Goal: Task Accomplishment & Management: Use online tool/utility

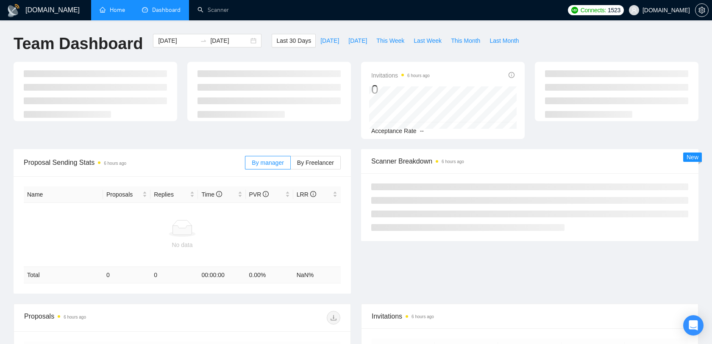
click at [120, 11] on link "Home" at bounding box center [112, 9] width 25 height 7
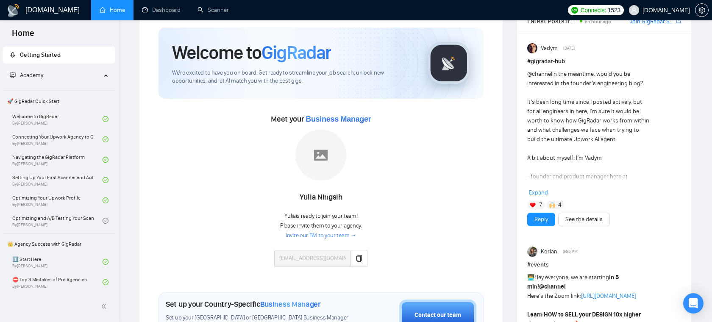
scroll to position [33, 0]
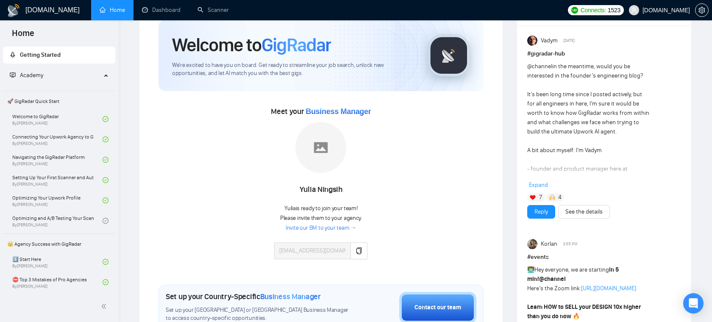
click at [417, 162] on div "Meet your Business Manager [PERSON_NAME] [PERSON_NAME] is ready to join your te…" at bounding box center [321, 186] width 325 height 163
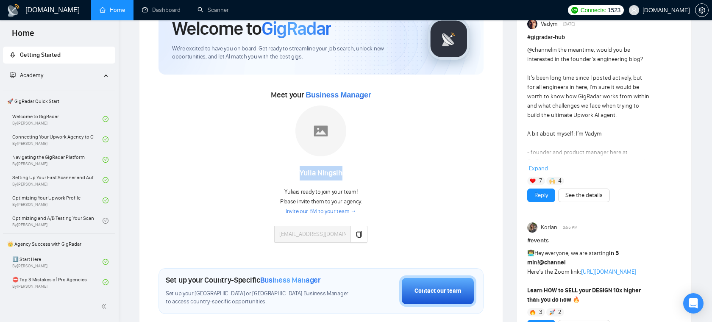
drag, startPoint x: 296, startPoint y: 175, endPoint x: 350, endPoint y: 175, distance: 53.8
click at [350, 175] on div "[PERSON_NAME]" at bounding box center [320, 173] width 93 height 14
click at [378, 144] on div "Meet your Business Manager [PERSON_NAME] [PERSON_NAME] is ready to join your te…" at bounding box center [321, 169] width 325 height 163
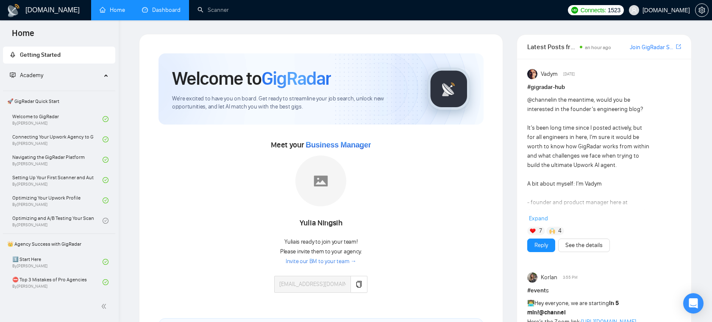
click at [165, 8] on link "Dashboard" at bounding box center [161, 9] width 39 height 7
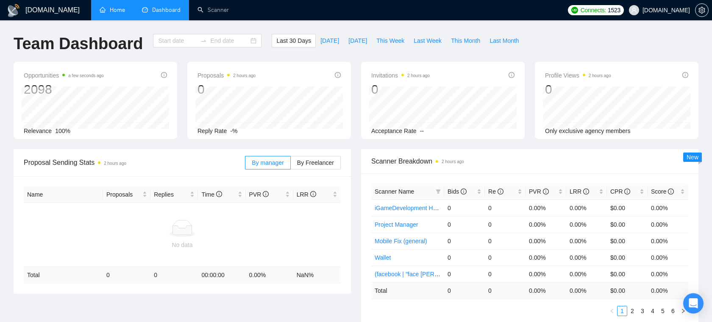
type input "[DATE]"
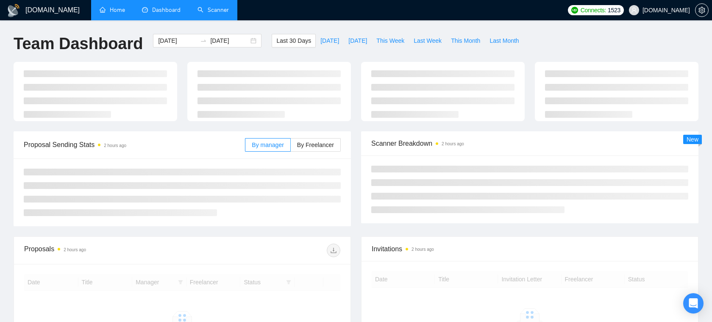
click at [215, 14] on link "Scanner" at bounding box center [212, 9] width 31 height 7
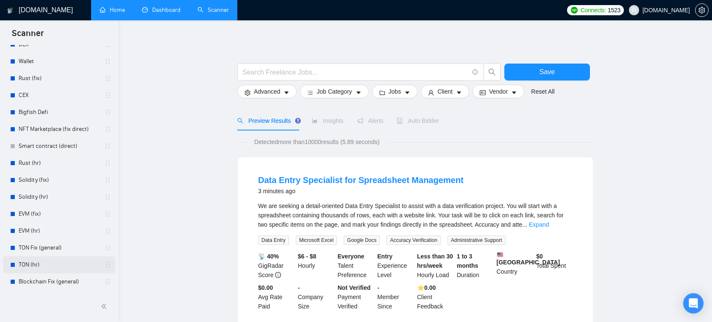
scroll to position [53, 0]
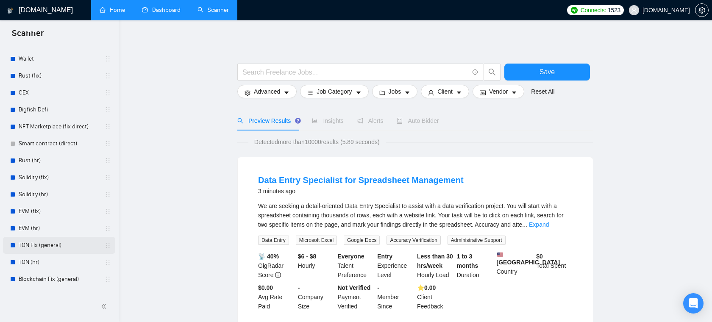
click at [50, 239] on link "TON Fix (general)" at bounding box center [59, 245] width 81 height 17
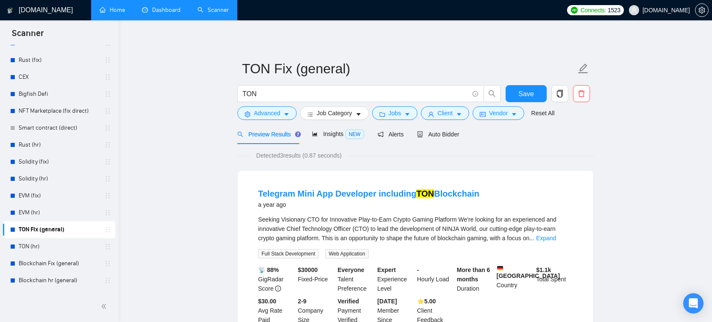
scroll to position [71, 0]
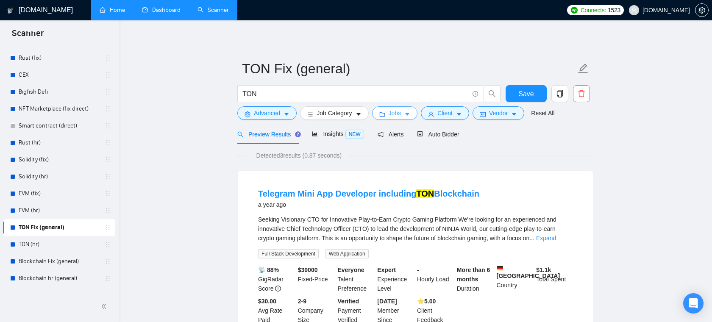
click at [395, 112] on span "Jobs" at bounding box center [395, 112] width 13 height 9
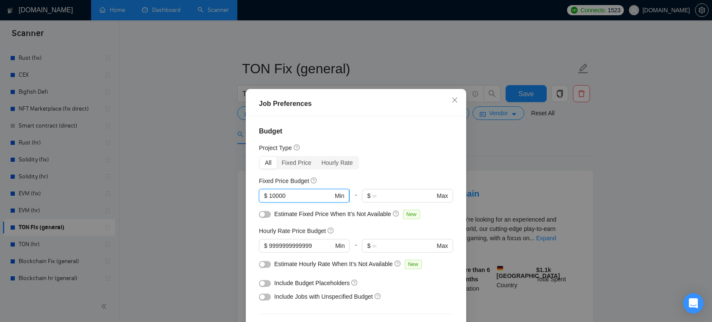
click at [305, 197] on input "10000" at bounding box center [301, 195] width 64 height 9
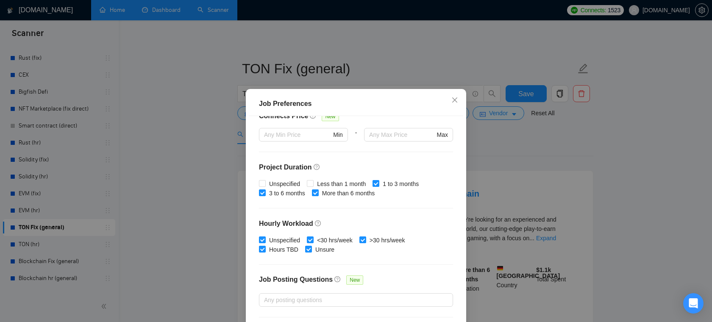
scroll to position [252, 0]
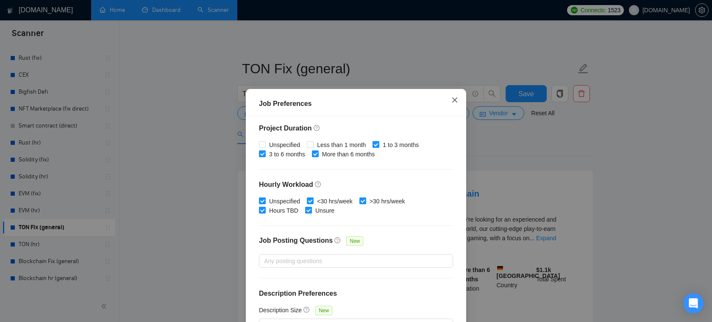
click at [456, 98] on icon "close" at bounding box center [454, 100] width 7 height 7
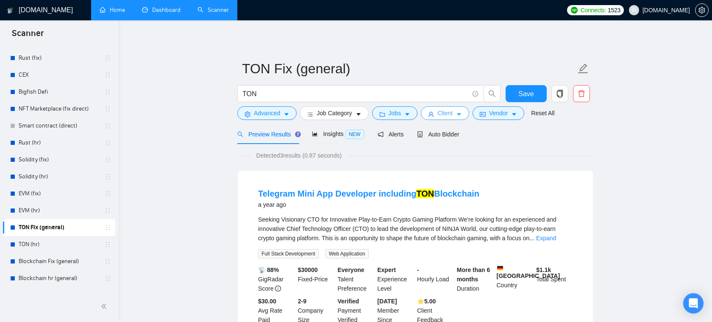
click at [445, 114] on span "Client" at bounding box center [444, 112] width 15 height 9
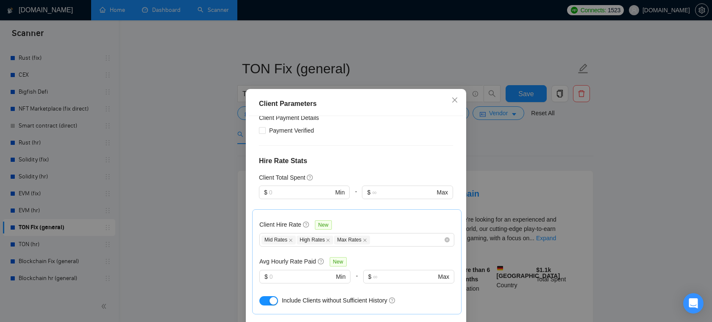
scroll to position [247, 0]
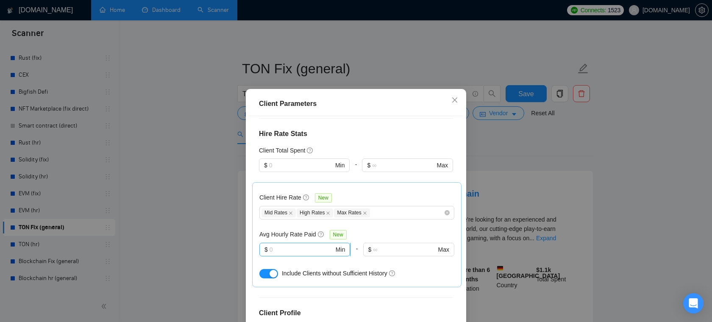
click at [287, 245] on input "text" at bounding box center [302, 249] width 64 height 9
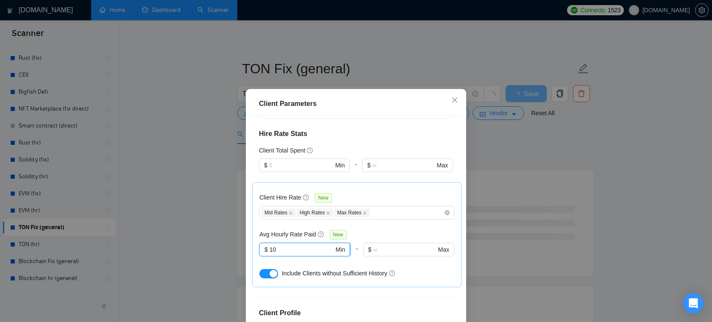
type input "1"
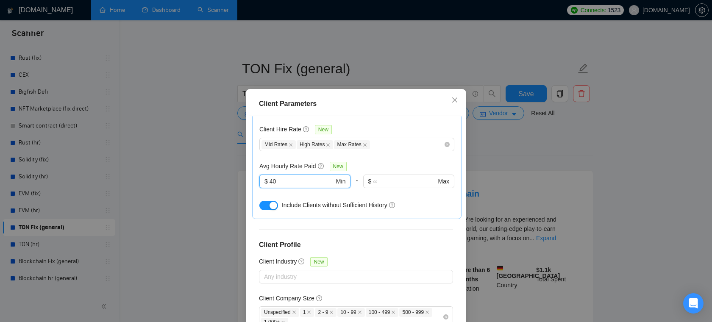
scroll to position [323, 0]
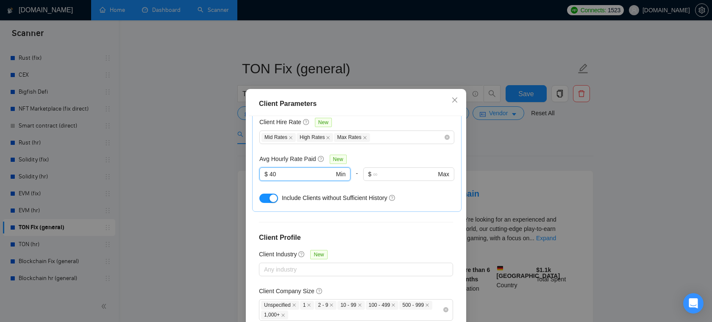
type input "4"
click at [457, 100] on icon "close" at bounding box center [454, 100] width 7 height 7
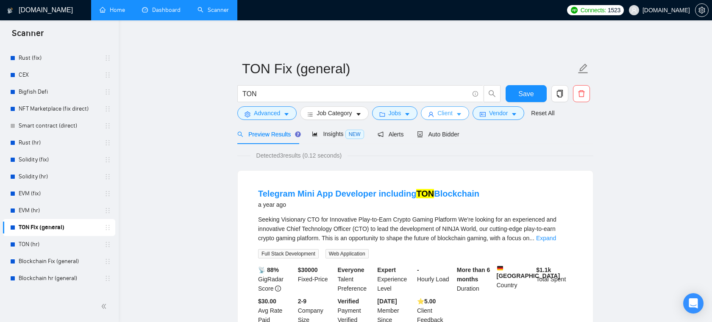
click at [453, 115] on span "Client" at bounding box center [444, 112] width 15 height 9
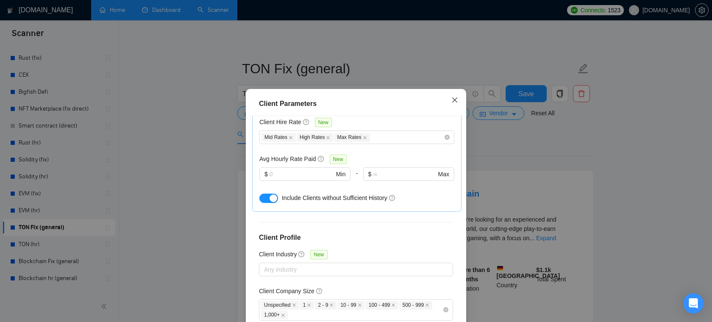
click at [456, 103] on icon "close" at bounding box center [454, 100] width 7 height 7
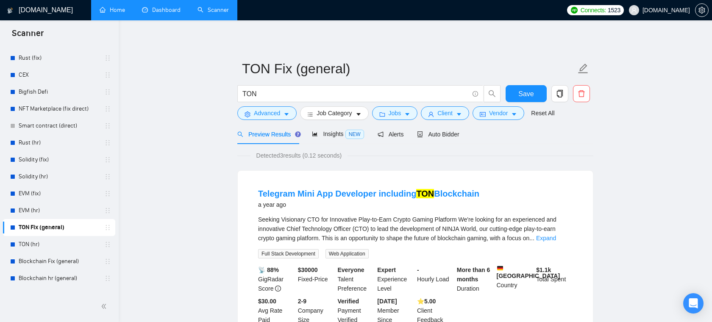
click at [451, 121] on form "TON Fix (general) TON Save Advanced Job Category Jobs Client Vendor Reset All" at bounding box center [415, 89] width 356 height 69
click at [453, 113] on span "Client" at bounding box center [444, 112] width 15 height 9
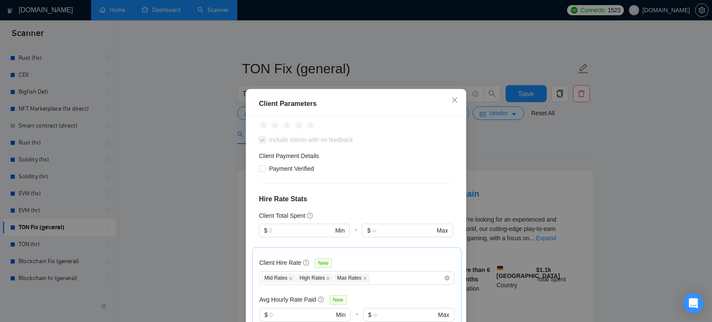
scroll to position [0, 0]
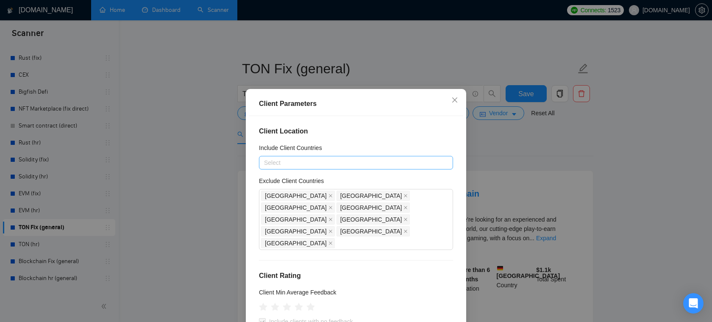
click at [341, 164] on div at bounding box center [351, 163] width 181 height 10
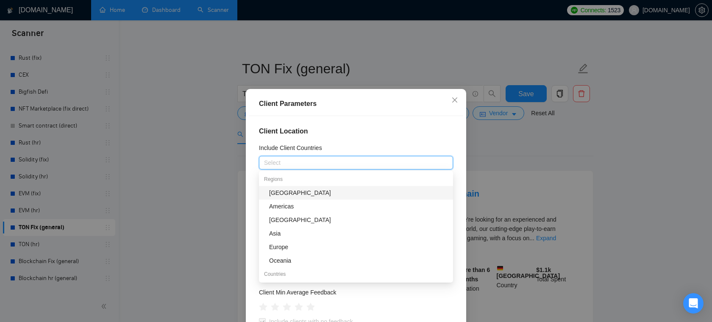
click at [356, 140] on div "Client Location Include Client Countries Select Exclude Client Countries [GEOGR…" at bounding box center [356, 228] width 214 height 225
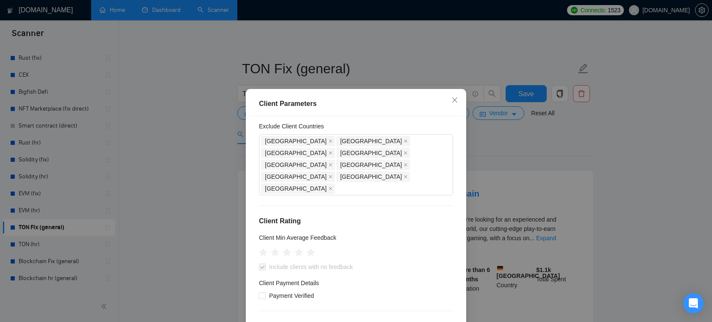
scroll to position [53, 0]
click at [457, 100] on icon "close" at bounding box center [454, 100] width 7 height 7
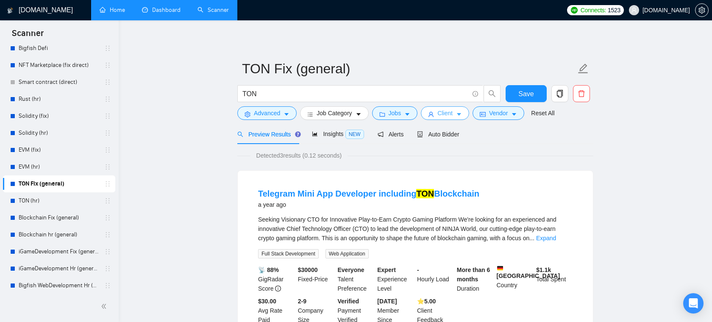
scroll to position [114, 0]
click at [401, 116] on span "Jobs" at bounding box center [395, 112] width 13 height 9
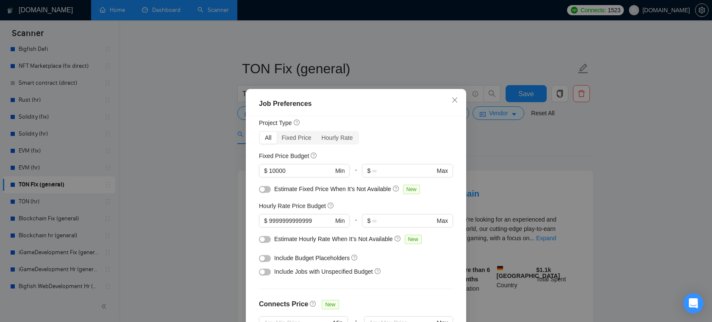
scroll to position [0, 0]
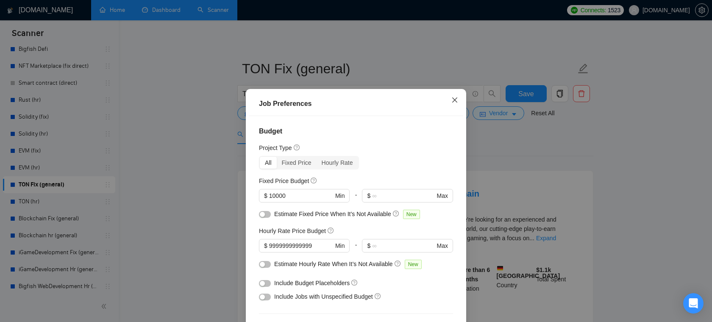
click at [462, 98] on span "Close" at bounding box center [454, 100] width 23 height 23
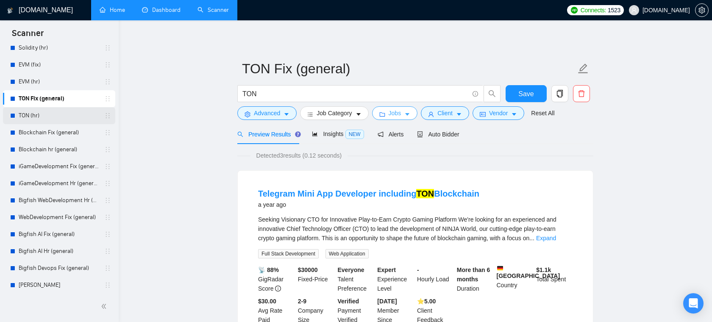
scroll to position [208, 0]
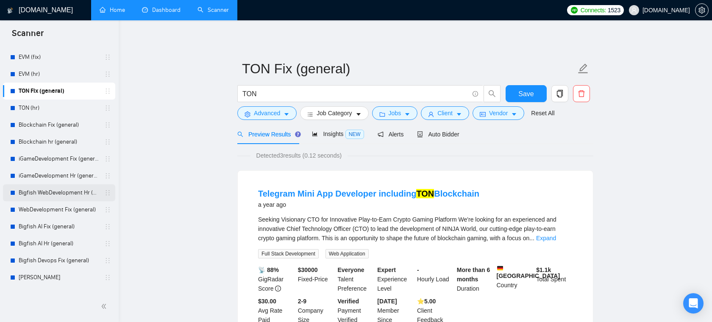
click at [67, 194] on link "Bigfish WebDevelopment Hr (general)" at bounding box center [59, 192] width 81 height 17
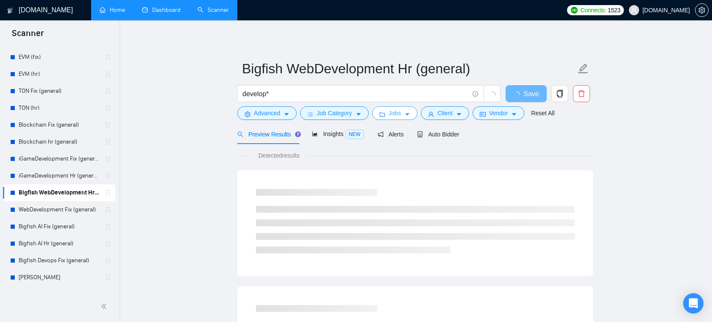
click at [393, 113] on span "Jobs" at bounding box center [395, 112] width 13 height 9
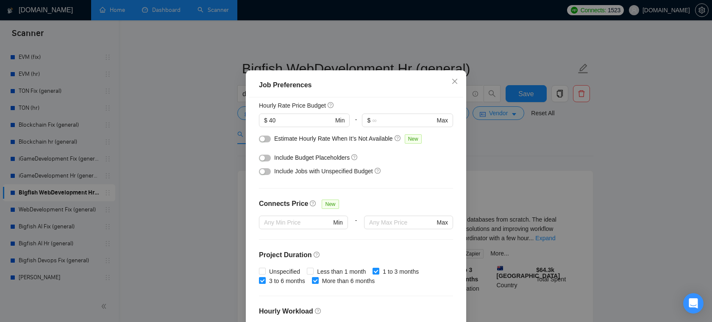
scroll to position [73, 0]
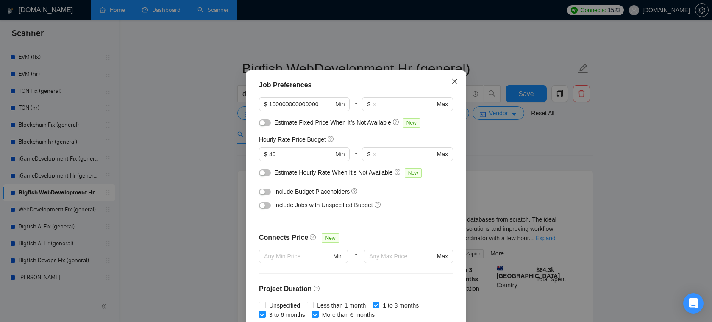
click at [453, 83] on icon "close" at bounding box center [454, 80] width 5 height 5
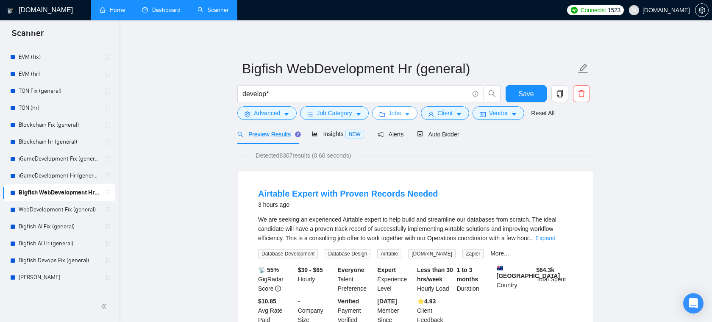
click at [387, 114] on button "Jobs" at bounding box center [395, 113] width 46 height 14
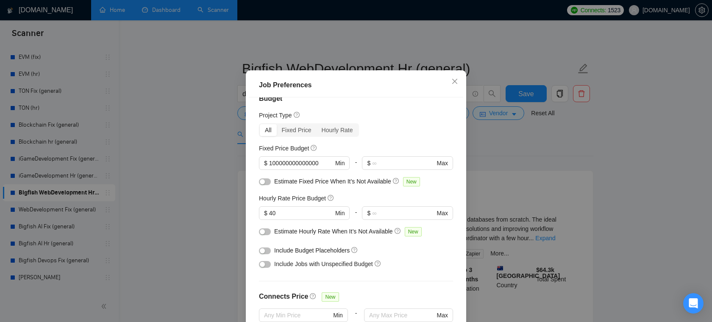
scroll to position [0, 0]
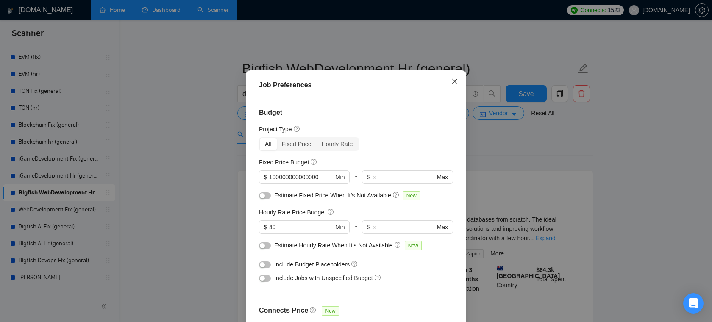
click at [451, 93] on span "Close" at bounding box center [454, 81] width 23 height 23
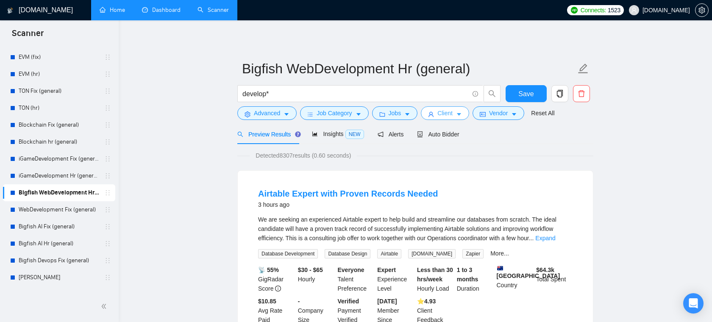
click at [461, 114] on icon "caret-down" at bounding box center [459, 115] width 4 height 3
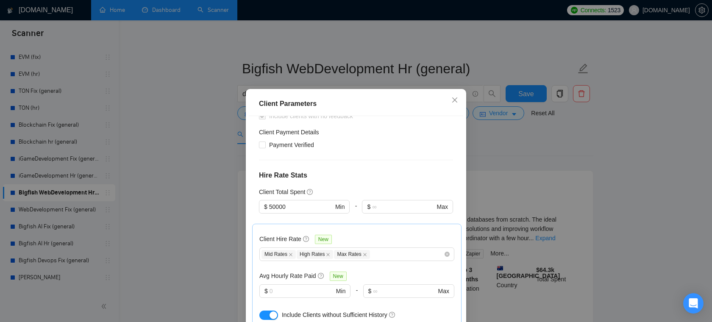
scroll to position [213, 0]
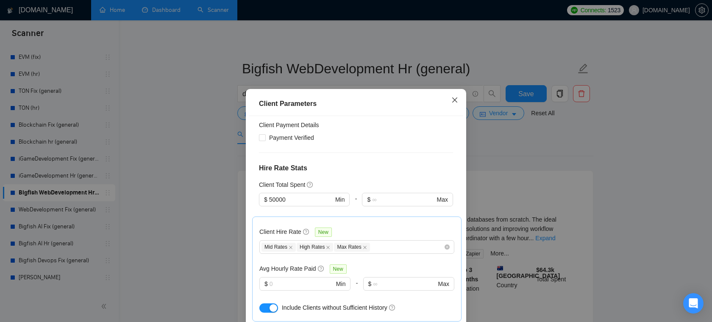
click at [457, 100] on icon "close" at bounding box center [454, 100] width 7 height 7
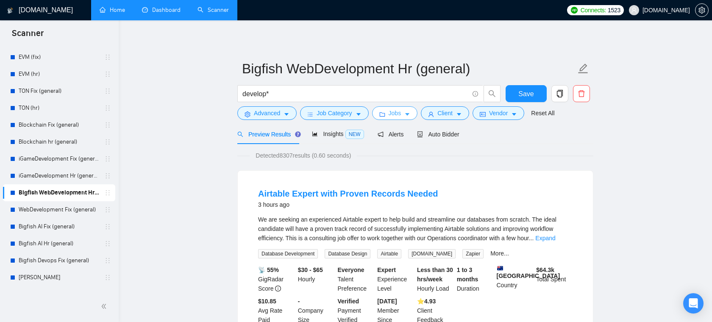
click at [397, 116] on span "Jobs" at bounding box center [395, 112] width 13 height 9
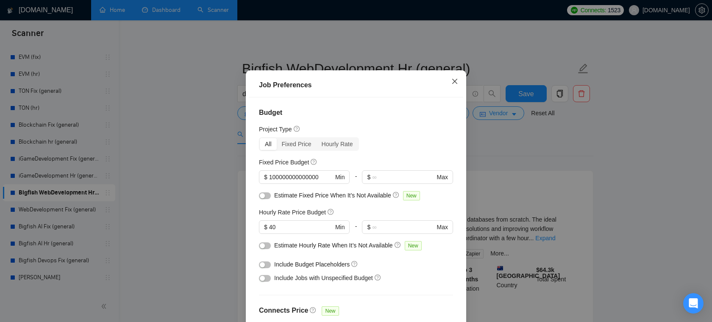
click at [454, 85] on icon "close" at bounding box center [454, 81] width 7 height 7
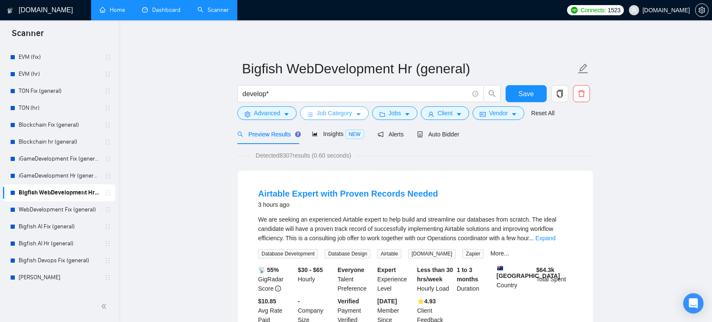
click at [352, 111] on span "Job Category" at bounding box center [334, 112] width 35 height 9
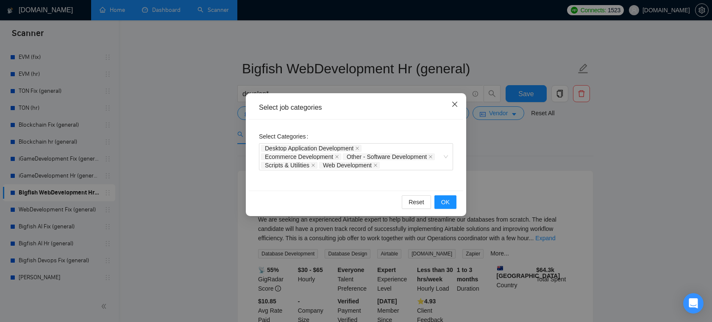
click at [455, 104] on icon "close" at bounding box center [454, 104] width 5 height 5
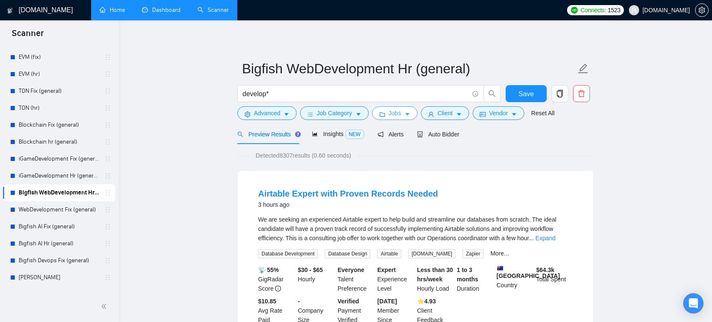
click at [408, 114] on icon "caret-down" at bounding box center [407, 114] width 6 height 6
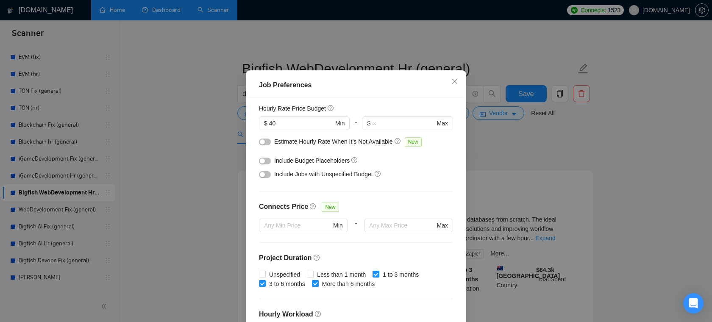
scroll to position [151, 0]
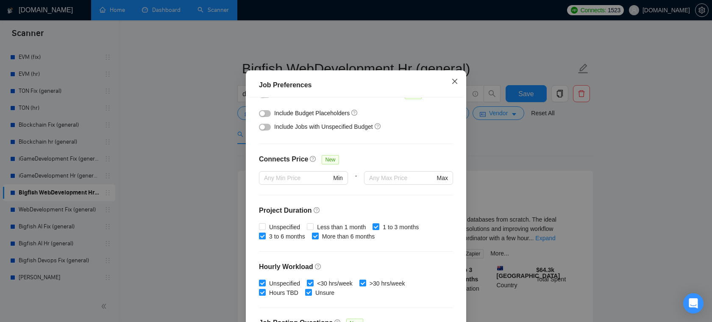
click at [456, 83] on icon "close" at bounding box center [454, 80] width 5 height 5
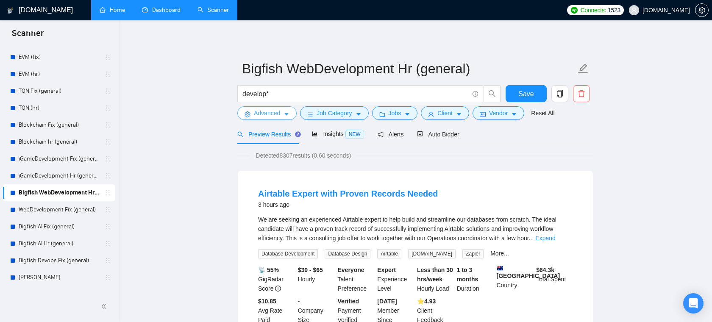
click at [285, 114] on icon "caret-down" at bounding box center [286, 115] width 4 height 3
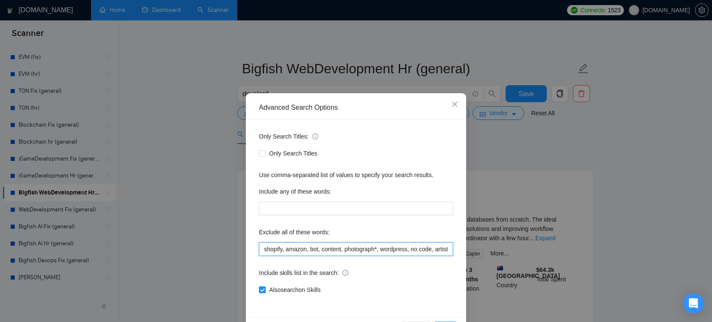
click at [288, 249] on input "shopify, amazon, bot, content, photograph*, wordpress, no code, artist*, ghostw…" at bounding box center [356, 249] width 194 height 14
click at [298, 250] on input "shopify, amazon, bot, content, photograph*, wordpress, no code, artist*, ghostw…" at bounding box center [356, 249] width 194 height 14
drag, startPoint x: 284, startPoint y: 250, endPoint x: 419, endPoint y: 244, distance: 135.7
click at [419, 244] on input "shopify, amazon, bot, content, photograph*, wordpress, no code, artist*, ghostw…" at bounding box center [356, 249] width 194 height 14
click at [411, 252] on input "shopify, amazon, bot, content, photograph*, wordpress, no code, artist*, ghostw…" at bounding box center [356, 249] width 194 height 14
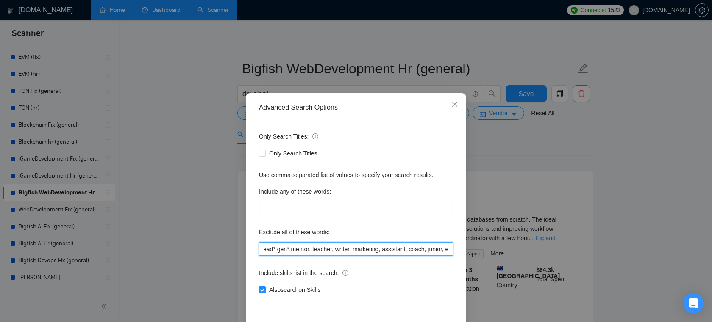
scroll to position [0, 293]
drag, startPoint x: 364, startPoint y: 252, endPoint x: 436, endPoint y: 250, distance: 71.6
click at [436, 250] on input "shopify, amazon, bot, content, photograph*, wordpress, no code, artist*, ghostw…" at bounding box center [356, 249] width 194 height 14
click at [401, 250] on input "shopify, amazon, bot, content, photograph*, wordpress, no code, artist*, ghostw…" at bounding box center [356, 249] width 194 height 14
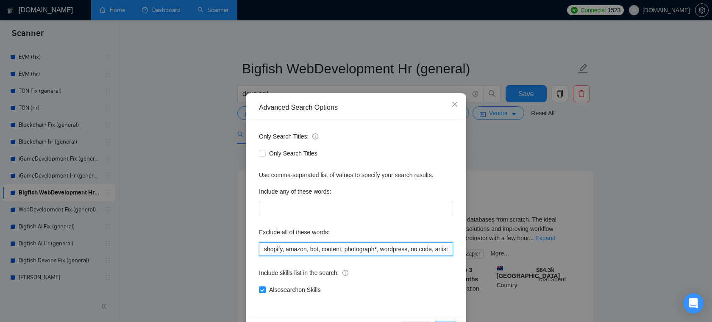
drag, startPoint x: 332, startPoint y: 249, endPoint x: 272, endPoint y: 244, distance: 60.8
click at [272, 244] on input "shopify, amazon, bot, content, photograph*, wordpress, no code, artist*, ghostw…" at bounding box center [356, 249] width 194 height 14
click at [457, 106] on icon "close" at bounding box center [454, 104] width 7 height 7
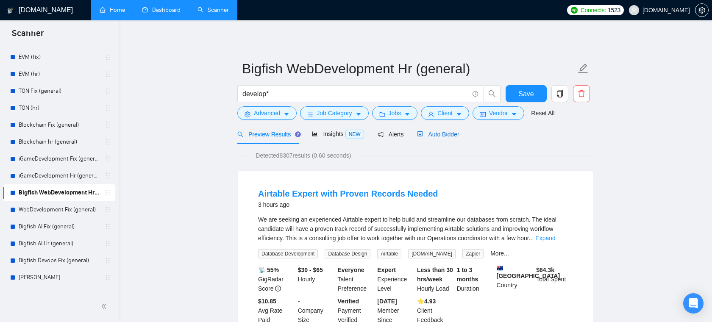
click at [442, 136] on span "Auto Bidder" at bounding box center [438, 134] width 42 height 7
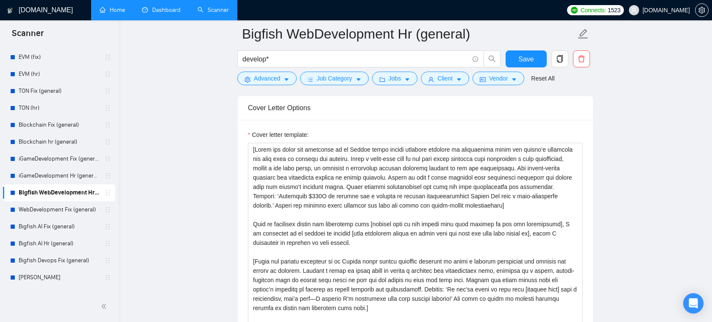
scroll to position [954, 0]
click at [666, 14] on span "[DOMAIN_NAME]" at bounding box center [659, 10] width 71 height 27
click at [666, 10] on span "[DOMAIN_NAME]" at bounding box center [665, 10] width 47 height 0
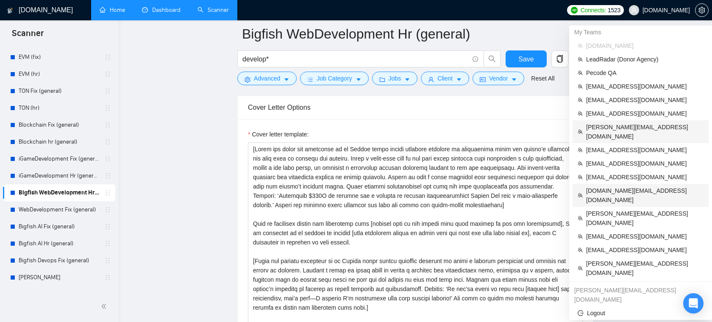
click at [629, 186] on span "[DOMAIN_NAME][EMAIL_ADDRESS][DOMAIN_NAME]" at bounding box center [644, 195] width 117 height 19
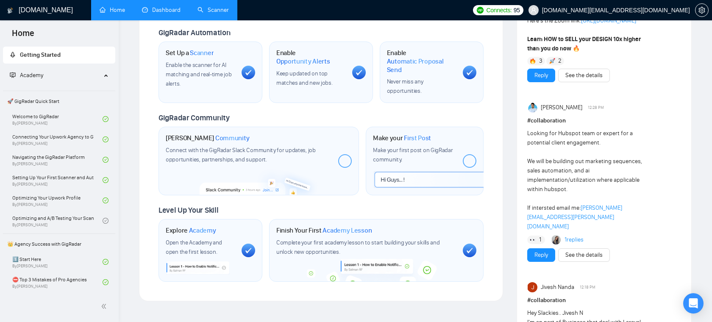
scroll to position [300, 0]
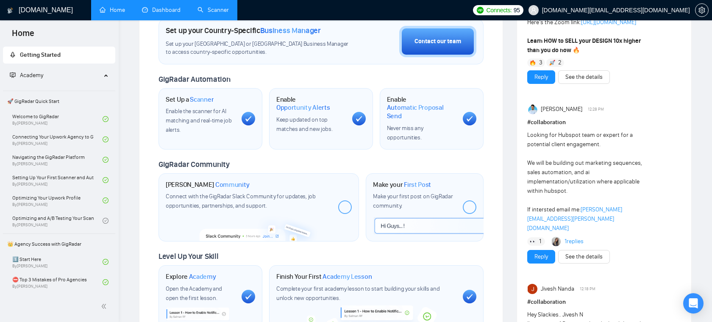
click at [164, 11] on link "Dashboard" at bounding box center [161, 9] width 39 height 7
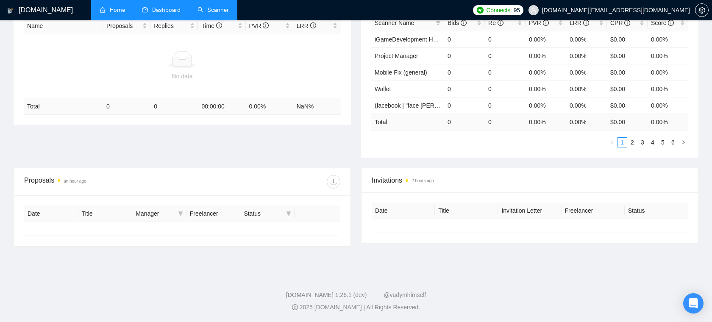
scroll to position [125, 0]
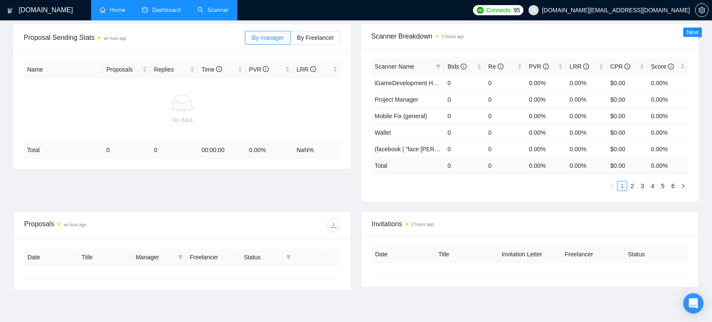
type input "[DATE]"
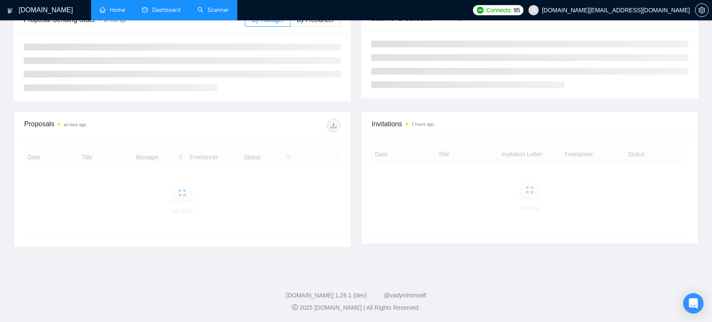
click at [215, 9] on link "Scanner" at bounding box center [212, 9] width 31 height 7
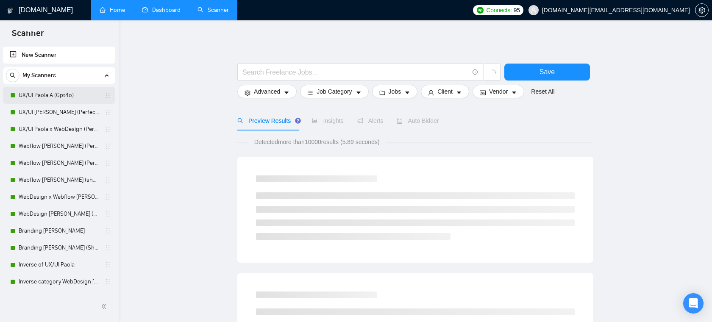
click at [48, 101] on link "UX/UI Paola A (Gpt4o)" at bounding box center [59, 95] width 81 height 17
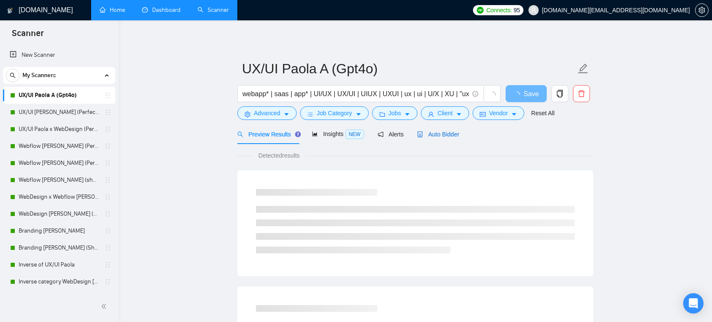
click at [430, 136] on span "Auto Bidder" at bounding box center [438, 134] width 42 height 7
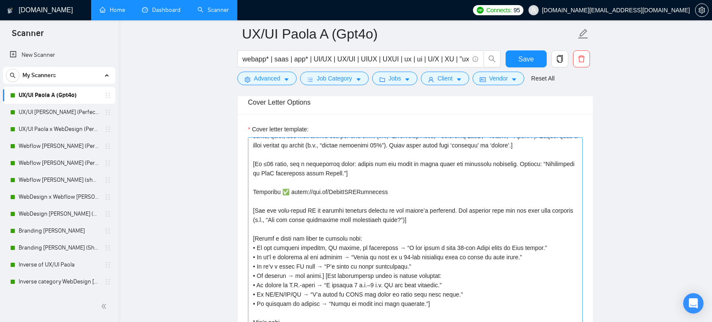
scroll to position [39, 0]
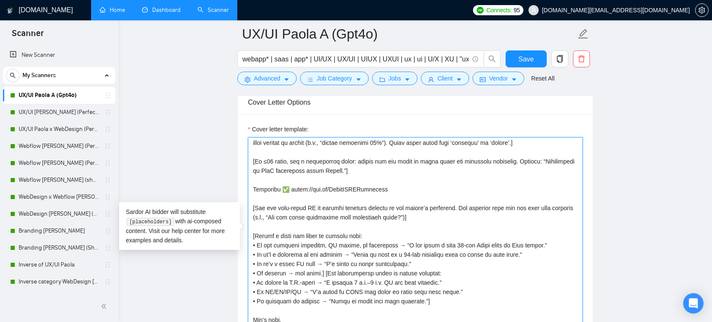
drag, startPoint x: 395, startPoint y: 199, endPoint x: 253, endPoint y: 200, distance: 141.6
click at [253, 199] on textarea "Cover letter template:" at bounding box center [415, 232] width 335 height 191
click at [262, 201] on textarea "Cover letter template:" at bounding box center [415, 232] width 335 height 191
click at [384, 198] on textarea "Cover letter template:" at bounding box center [415, 232] width 335 height 191
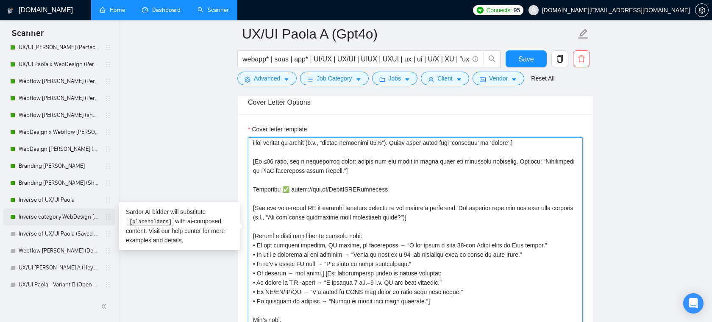
scroll to position [0, 0]
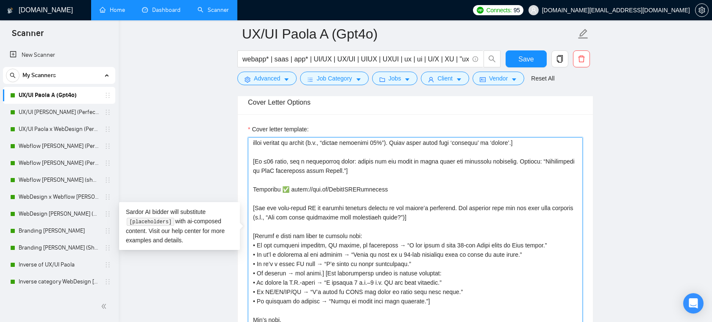
click at [421, 190] on textarea "Cover letter template:" at bounding box center [415, 232] width 335 height 191
click at [402, 178] on textarea "Cover letter template:" at bounding box center [415, 232] width 335 height 191
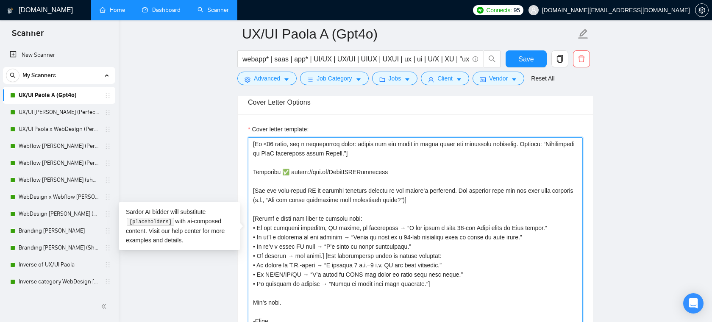
click at [373, 220] on textarea "Cover letter template:" at bounding box center [415, 232] width 335 height 191
drag, startPoint x: 444, startPoint y: 229, endPoint x: 505, endPoint y: 229, distance: 61.5
click at [505, 229] on textarea "Cover letter template:" at bounding box center [415, 232] width 335 height 191
click at [373, 245] on textarea "Cover letter template:" at bounding box center [415, 232] width 335 height 191
drag, startPoint x: 356, startPoint y: 239, endPoint x: 437, endPoint y: 236, distance: 81.8
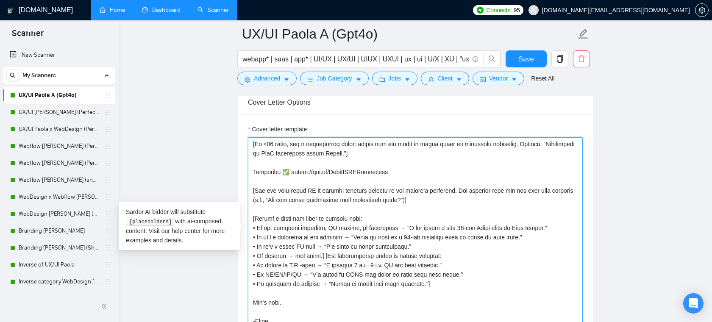
click at [437, 236] on textarea "Cover letter template:" at bounding box center [415, 232] width 335 height 191
click at [462, 239] on textarea "Cover letter template:" at bounding box center [415, 232] width 335 height 191
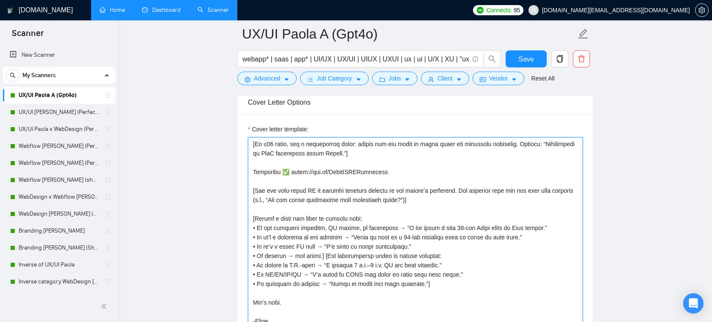
scroll to position [1112, 0]
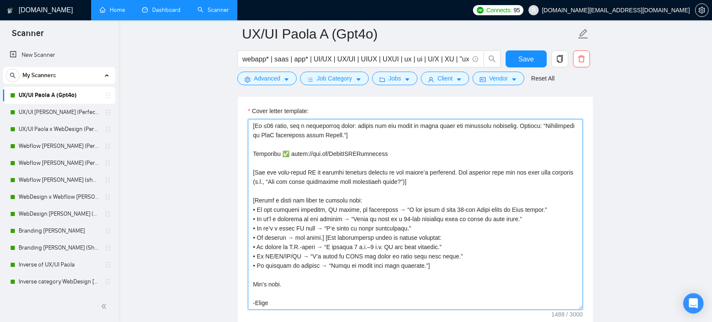
drag, startPoint x: 316, startPoint y: 229, endPoint x: 288, endPoint y: 229, distance: 28.4
click at [288, 229] on textarea "Cover letter template:" at bounding box center [415, 214] width 335 height 191
drag, startPoint x: 412, startPoint y: 225, endPoint x: 331, endPoint y: 225, distance: 80.1
click at [331, 225] on textarea "Cover letter template:" at bounding box center [415, 214] width 335 height 191
click at [416, 225] on textarea "Cover letter template:" at bounding box center [415, 214] width 335 height 191
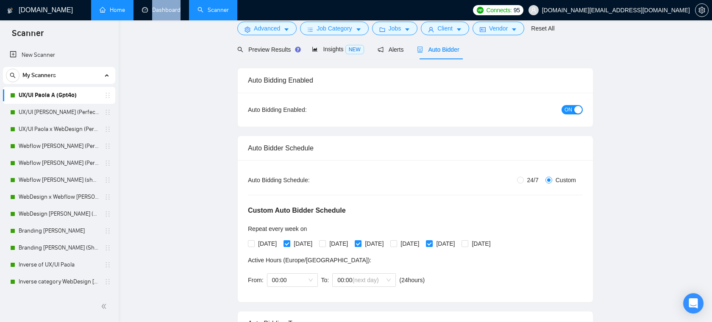
scroll to position [0, 0]
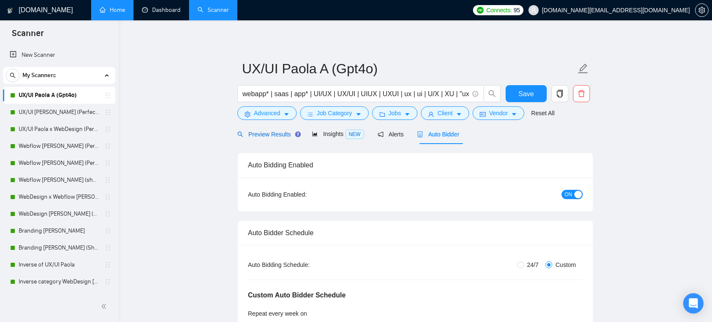
click at [273, 133] on span "Preview Results" at bounding box center [267, 134] width 61 height 7
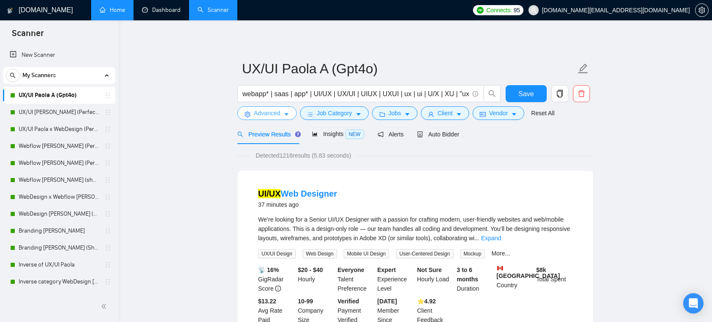
click at [286, 114] on icon "caret-down" at bounding box center [286, 115] width 4 height 3
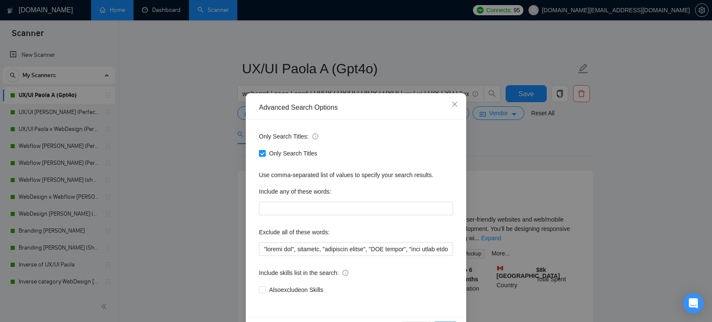
scroll to position [19, 0]
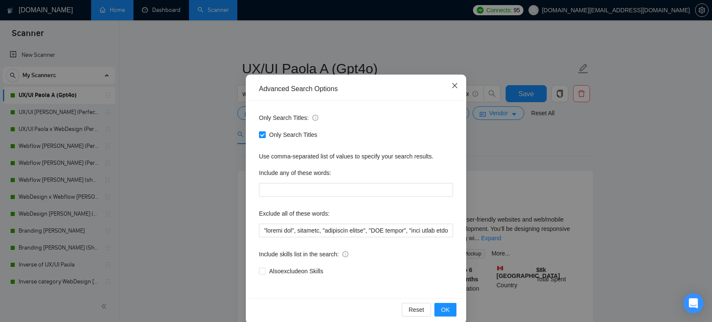
click at [451, 81] on span "Close" at bounding box center [454, 86] width 23 height 23
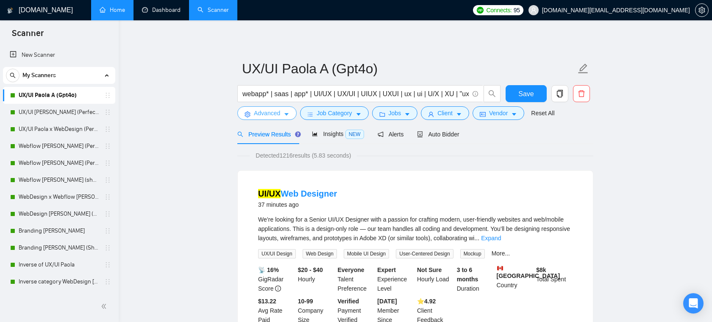
scroll to position [0, 0]
click at [281, 111] on button "Advanced" at bounding box center [266, 113] width 59 height 14
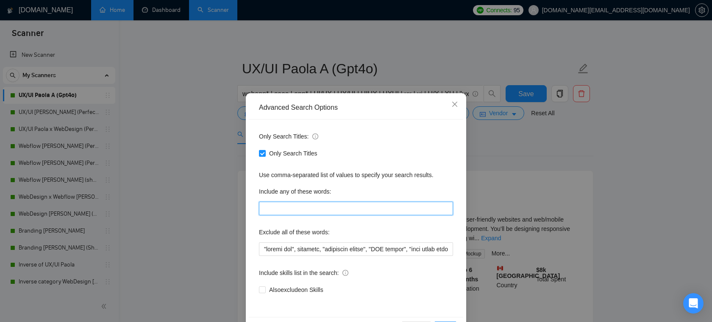
click at [302, 212] on input "text" at bounding box center [356, 209] width 194 height 14
type input "ASAP, Urgent, Im"
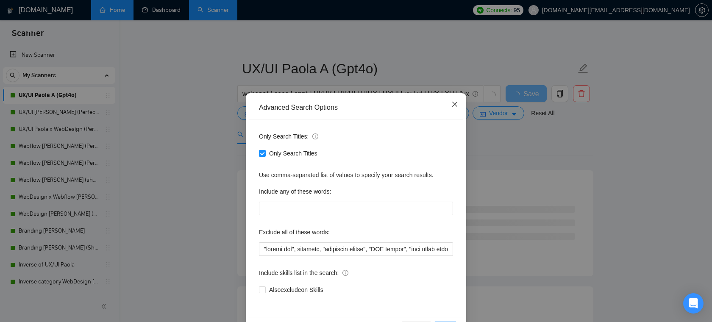
click at [456, 108] on span "Close" at bounding box center [454, 104] width 23 height 23
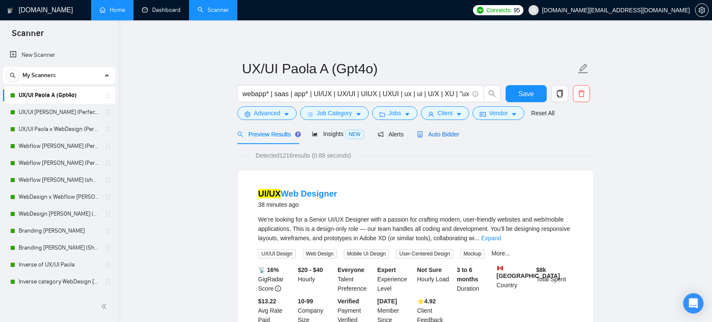
click at [439, 134] on span "Auto Bidder" at bounding box center [438, 134] width 42 height 7
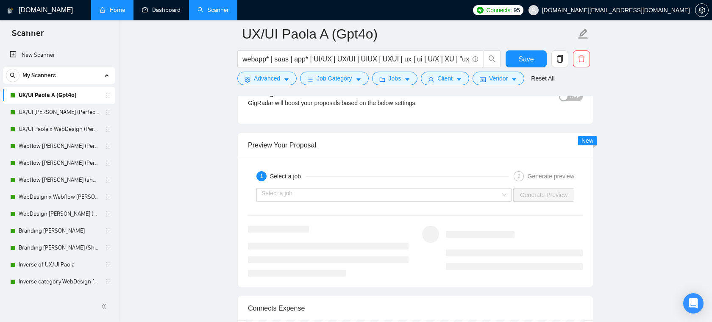
scroll to position [1758, 0]
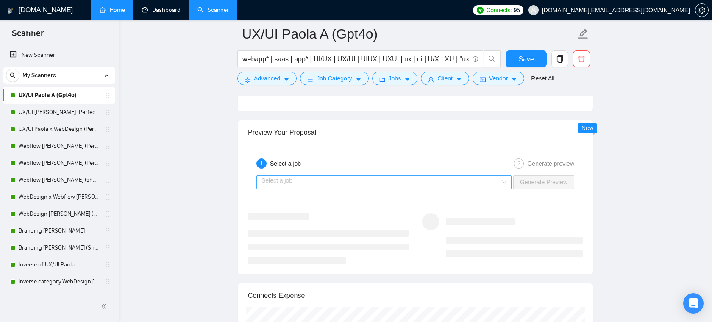
click at [378, 187] on input "search" at bounding box center [380, 182] width 239 height 13
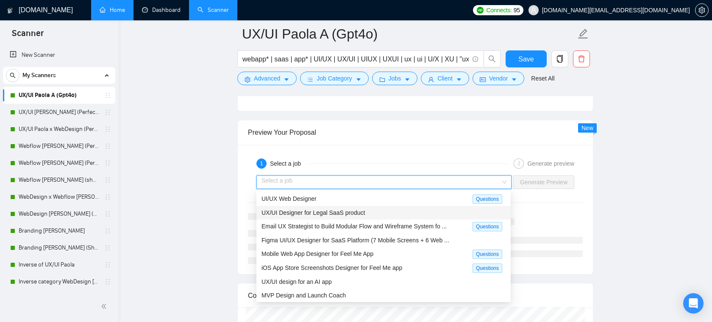
click at [354, 212] on span "UX/UI Designer for Legal SaaS product" at bounding box center [312, 212] width 103 height 7
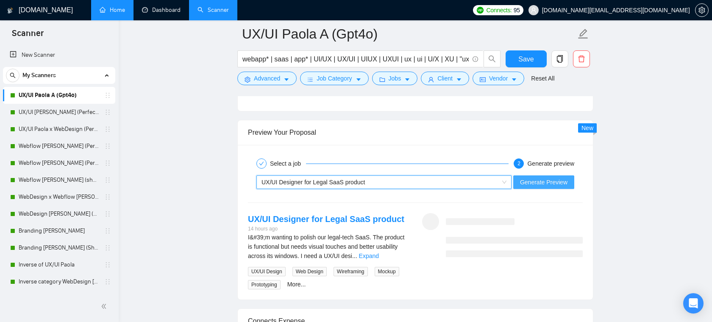
click at [553, 182] on span "Generate Preview" at bounding box center [543, 182] width 47 height 9
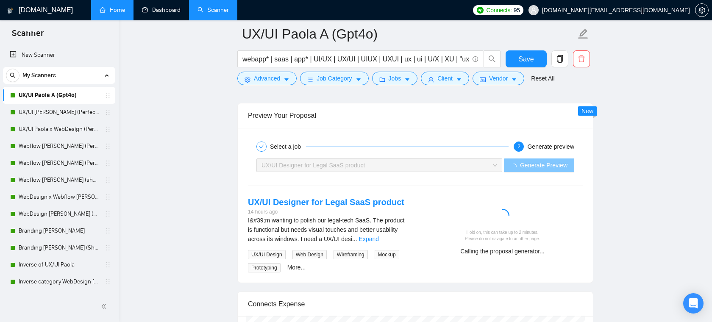
scroll to position [1779, 0]
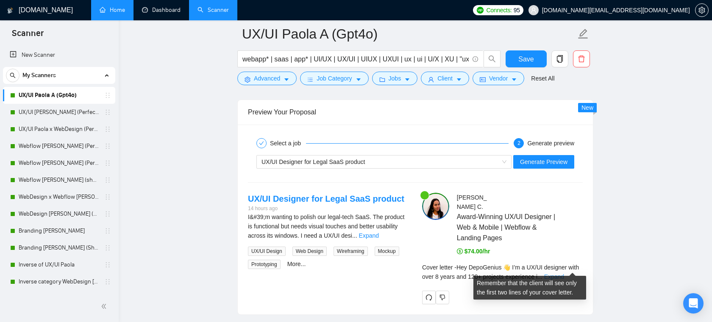
click at [564, 273] on link "Expand" at bounding box center [554, 276] width 20 height 7
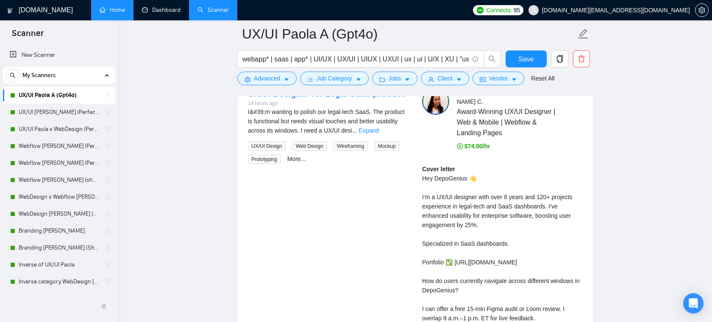
scroll to position [1876, 0]
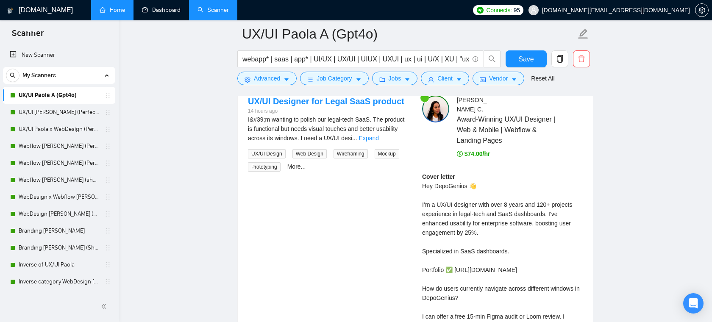
click at [395, 134] on div "I&#39;m wanting to polish our legal-tech SaaS. The product is functional but ne…" at bounding box center [328, 129] width 161 height 28
click at [379, 137] on link "Expand" at bounding box center [369, 138] width 20 height 7
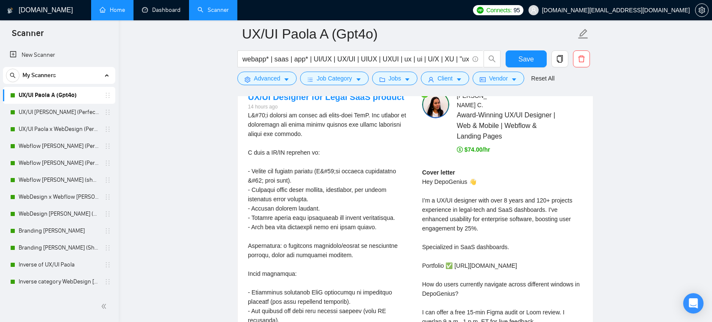
scroll to position [1881, 0]
click at [113, 11] on link "Home" at bounding box center [112, 9] width 25 height 7
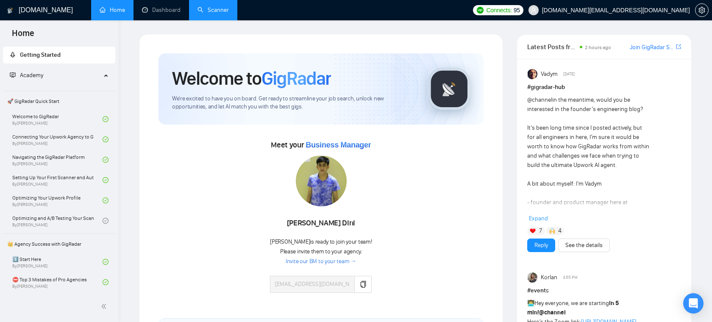
click at [325, 225] on div "[PERSON_NAME]" at bounding box center [321, 223] width 102 height 14
click at [325, 223] on div "[PERSON_NAME]" at bounding box center [321, 223] width 102 height 14
click at [337, 224] on div "[PERSON_NAME]" at bounding box center [321, 223] width 102 height 14
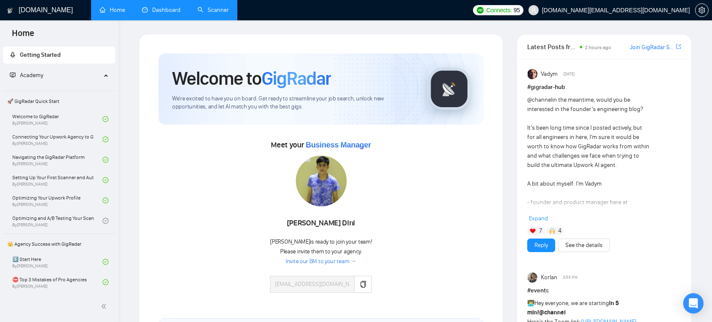
click at [173, 10] on link "Dashboard" at bounding box center [161, 9] width 39 height 7
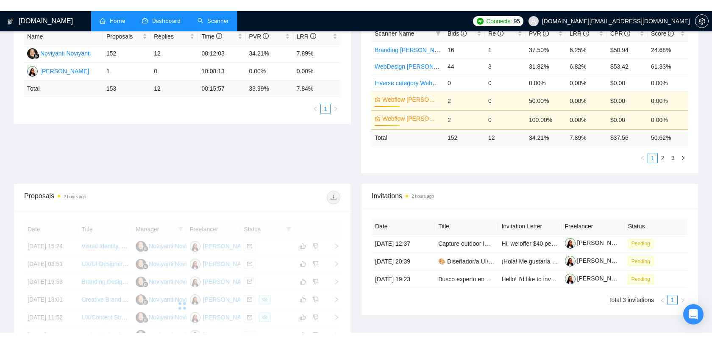
scroll to position [170, 0]
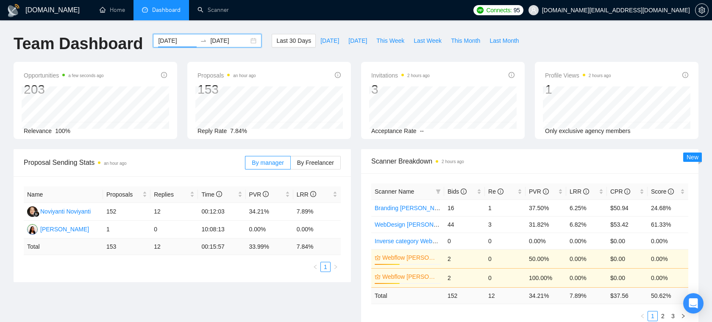
click at [179, 40] on input "[DATE]" at bounding box center [177, 40] width 39 height 9
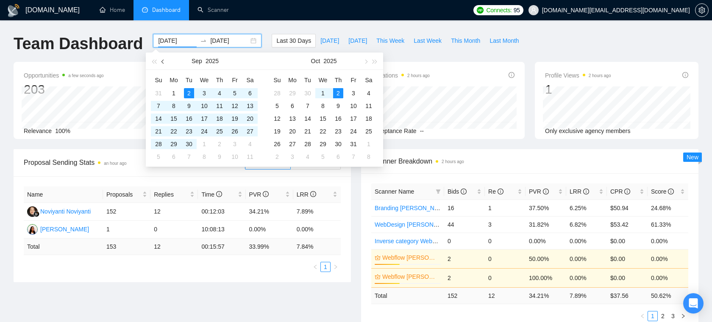
click at [164, 60] on button "button" at bounding box center [163, 61] width 9 height 17
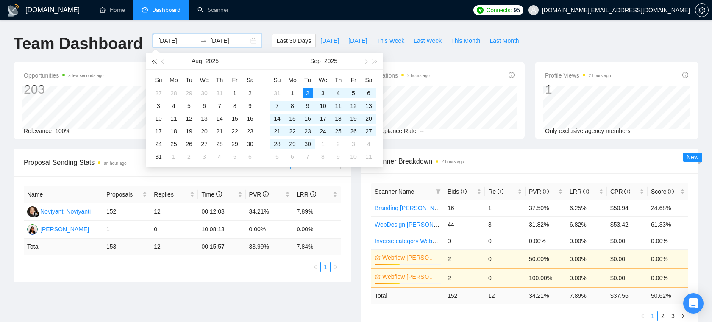
click at [156, 61] on span "button" at bounding box center [154, 61] width 4 height 4
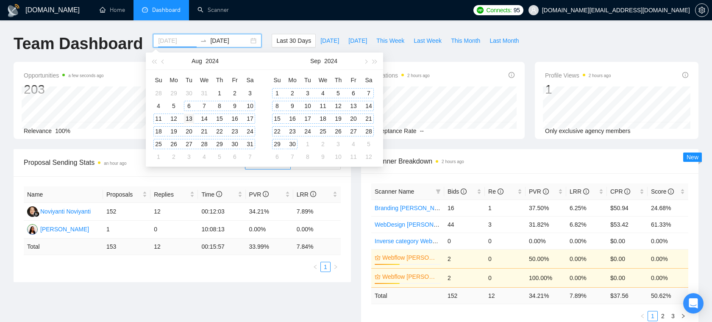
type input "2024-08-13"
click at [188, 119] on div "13" at bounding box center [189, 119] width 10 height 10
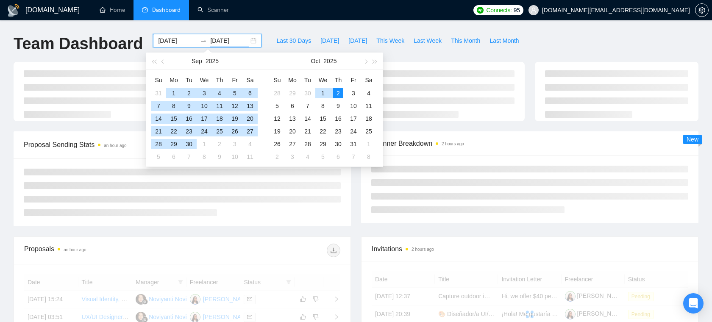
type input "[DATE]"
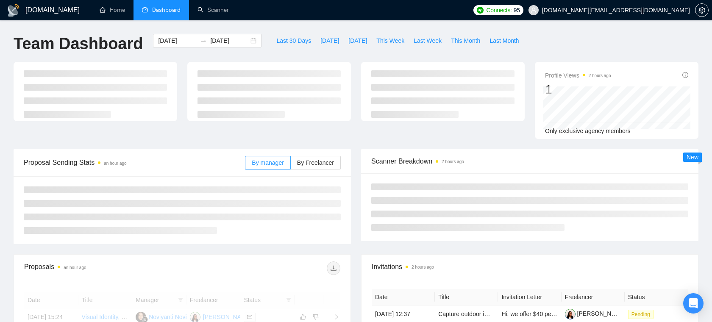
click at [348, 205] on div at bounding box center [182, 210] width 337 height 68
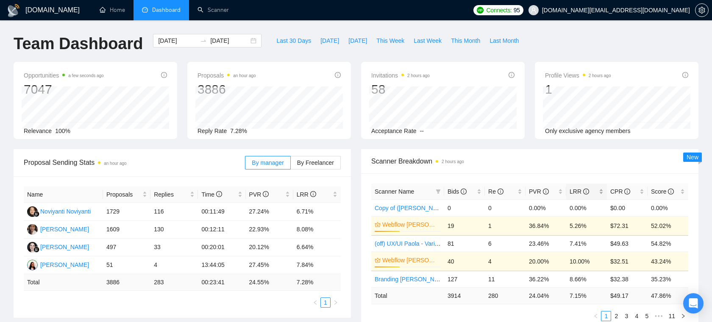
click at [601, 190] on div "LRR" at bounding box center [587, 191] width 34 height 9
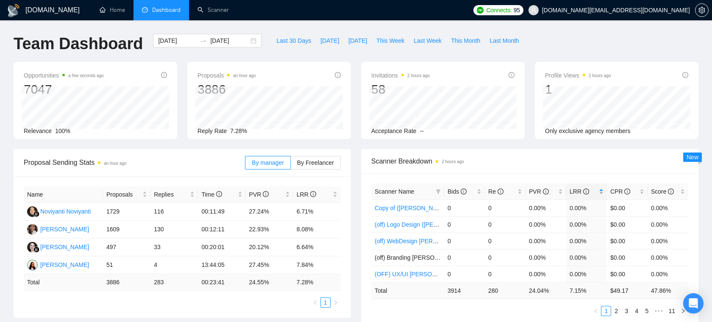
click at [601, 190] on div "LRR" at bounding box center [587, 191] width 34 height 9
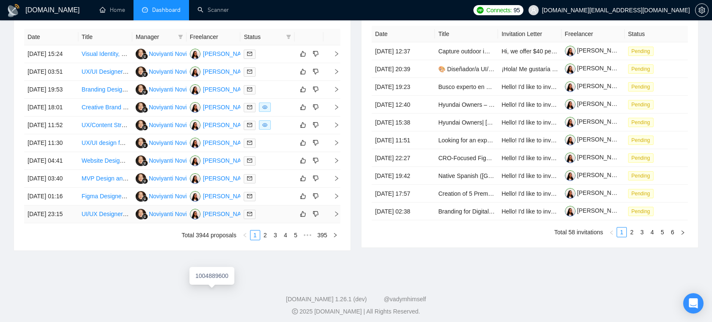
scroll to position [366, 0]
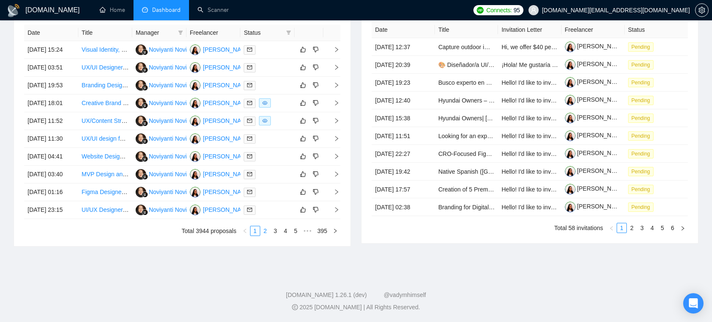
click at [263, 236] on link "2" at bounding box center [265, 230] width 9 height 9
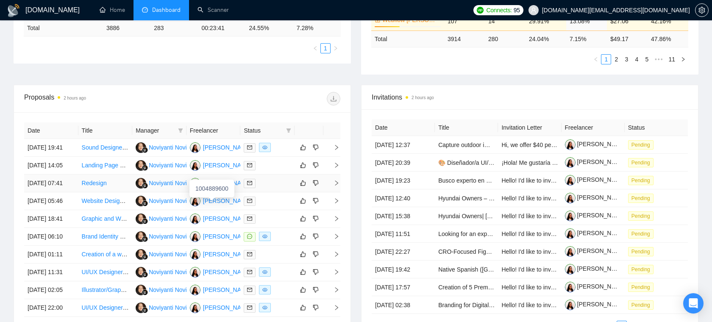
scroll to position [253, 0]
click at [276, 158] on td at bounding box center [267, 149] width 54 height 18
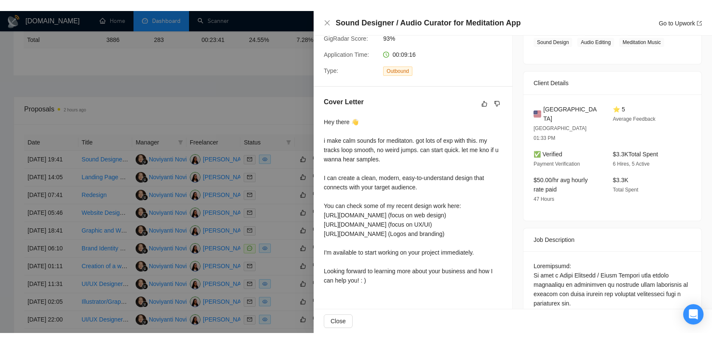
scroll to position [170, 0]
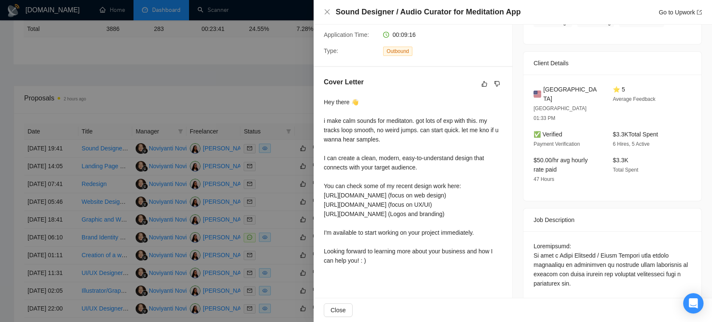
click at [269, 108] on div at bounding box center [356, 161] width 712 height 322
